Goal: Task Accomplishment & Management: Manage account settings

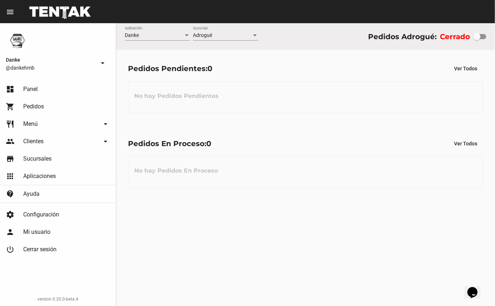
click at [31, 109] on span "Pedidos" at bounding box center [33, 106] width 21 height 7
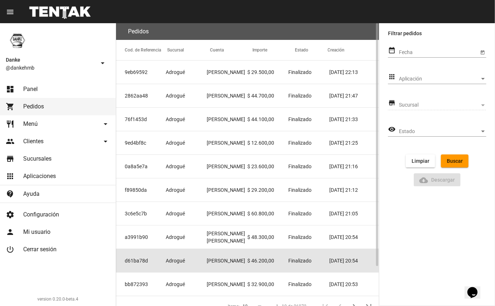
click at [172, 267] on mat-cell "Adrogué" at bounding box center [186, 260] width 41 height 23
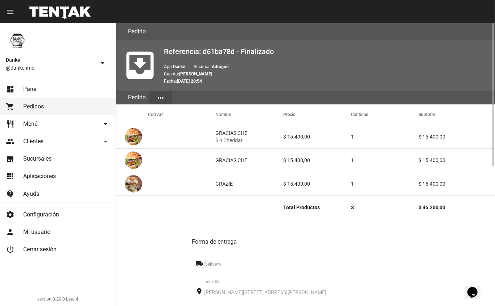
click at [309, 242] on h3 "Forma de entrega" at bounding box center [305, 242] width 227 height 10
click at [493, 155] on div at bounding box center [492, 94] width 4 height 143
click at [492, 157] on div at bounding box center [492, 94] width 4 height 143
click at [492, 186] on div at bounding box center [491, 164] width 5 height 283
